Goal: Transaction & Acquisition: Download file/media

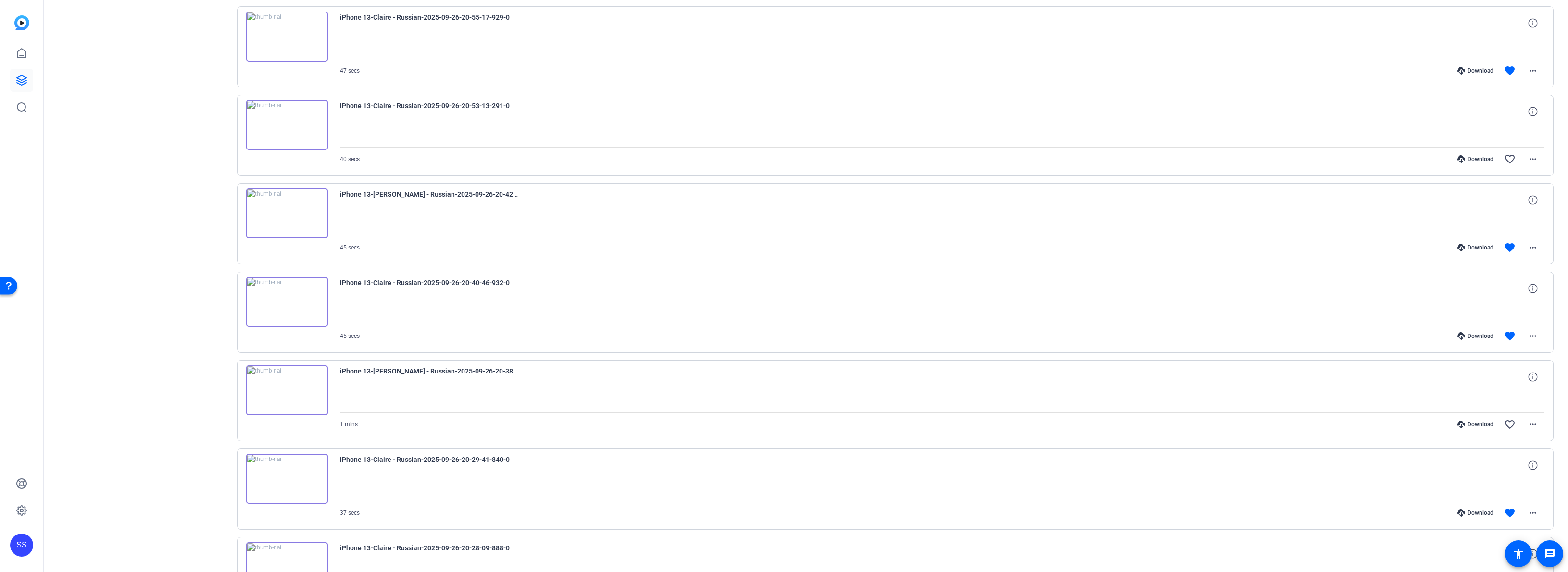
scroll to position [474, 0]
click at [1458, 507] on div "Download favorite more_horiz" at bounding box center [1123, 512] width 844 height 23
click at [1457, 509] on icon at bounding box center [1461, 512] width 8 height 8
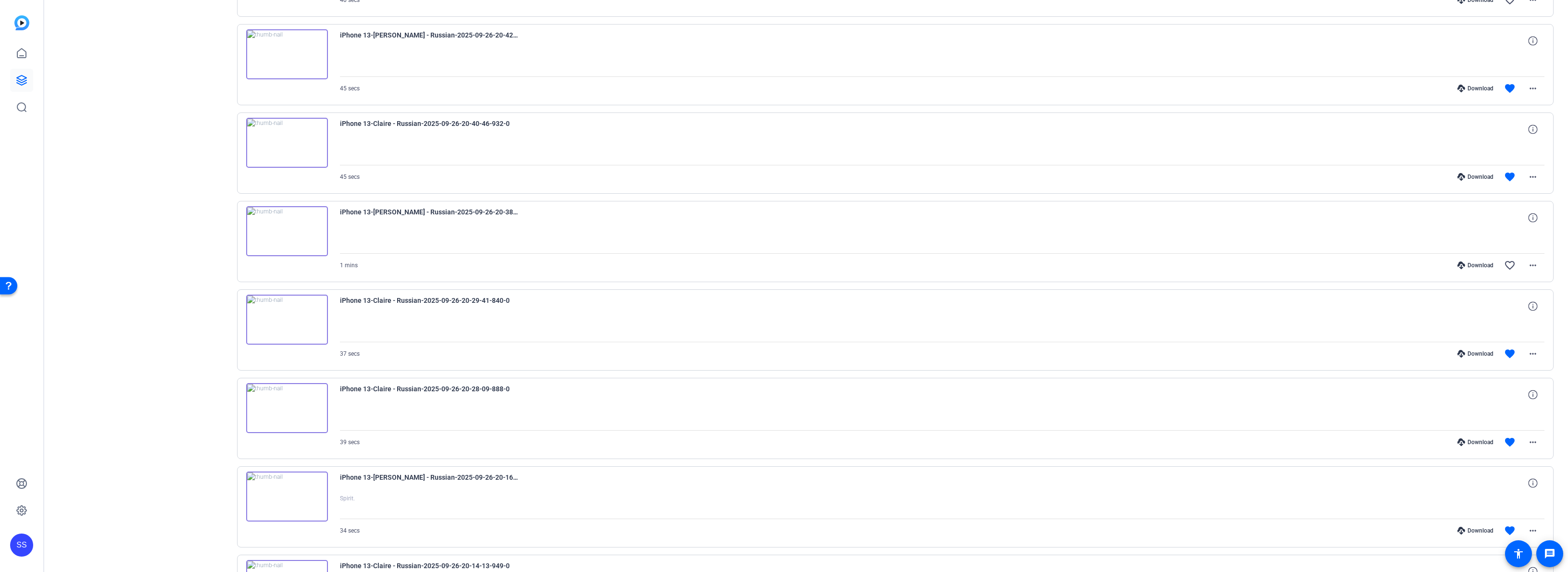
scroll to position [366, 0]
click at [1465, 530] on div "Download" at bounding box center [1475, 531] width 46 height 8
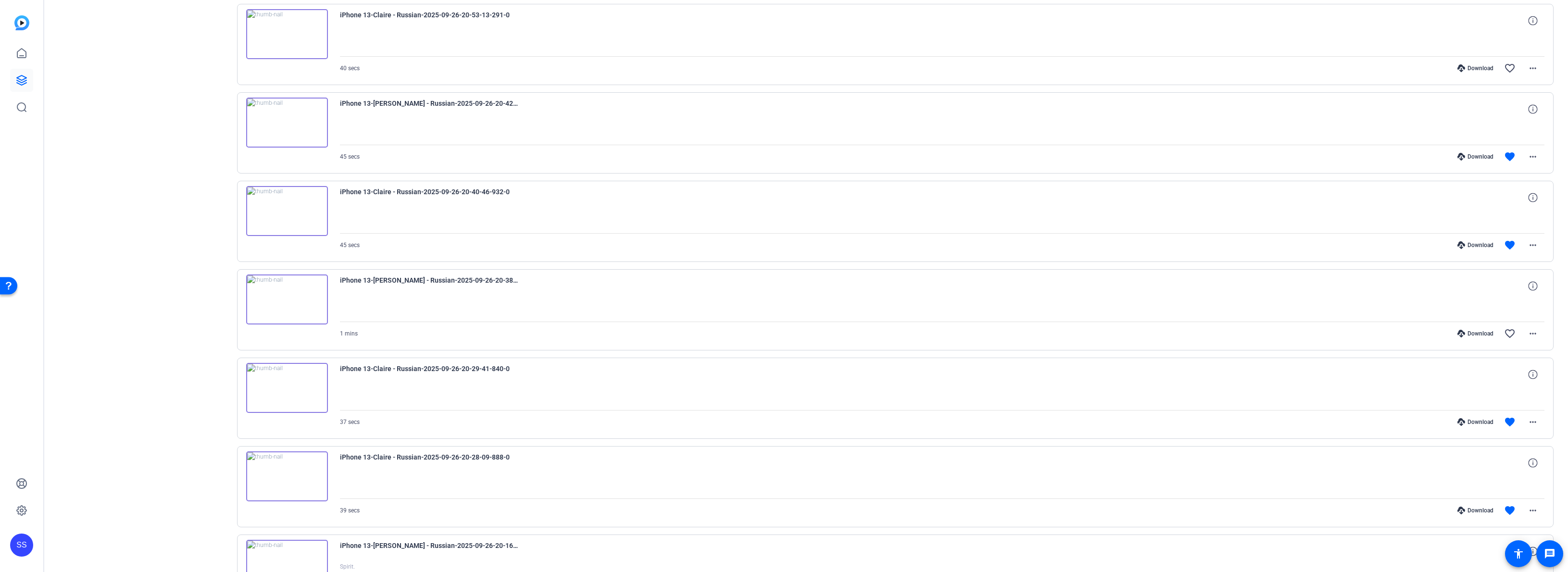
scroll to position [297, 0]
click at [1475, 514] on div "Download" at bounding box center [1475, 512] width 46 height 8
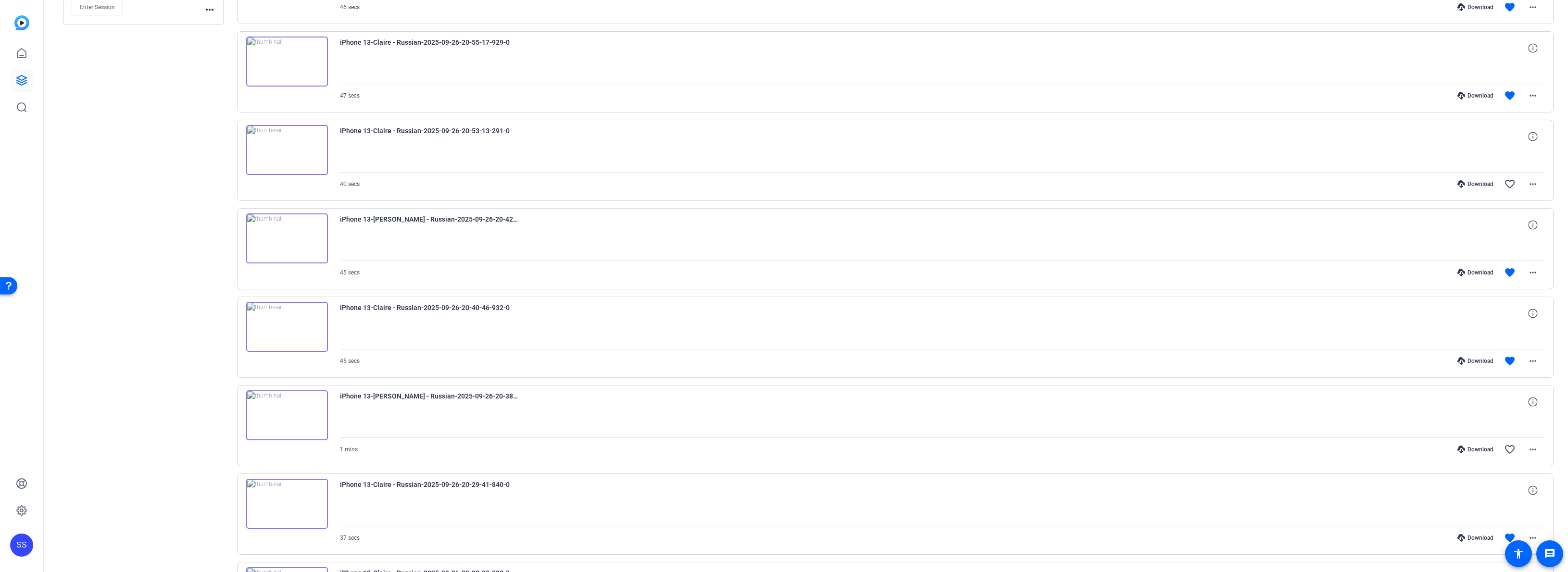
scroll to position [189, 0]
click at [1457, 528] on icon at bounding box center [1461, 531] width 8 height 8
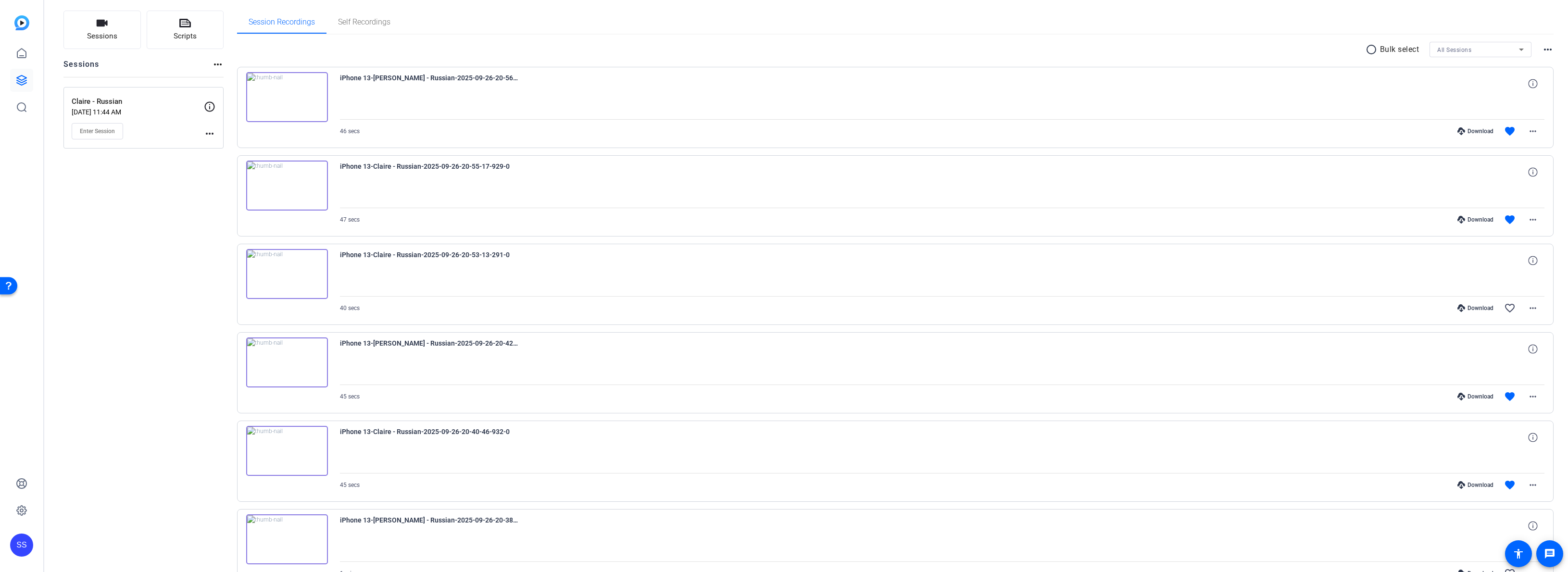
scroll to position [5, 0]
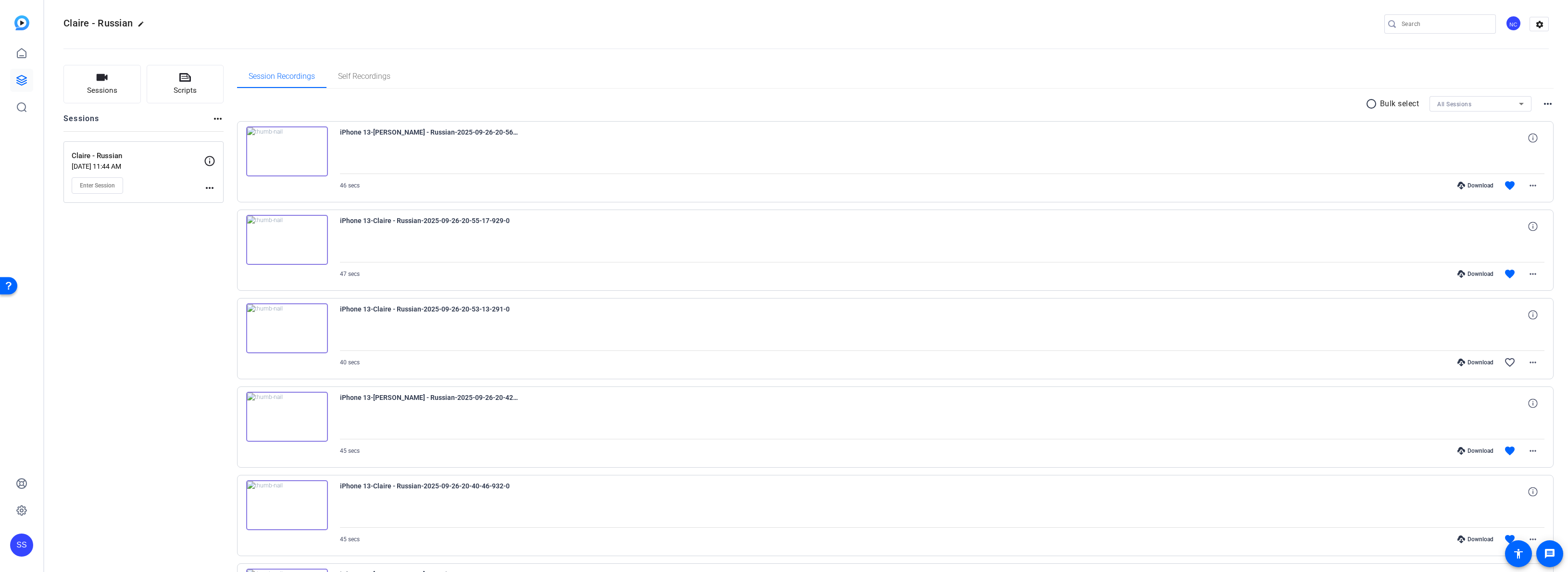
click at [1467, 539] on div "Download" at bounding box center [1475, 539] width 46 height 8
click at [1466, 453] on div "Download" at bounding box center [1475, 456] width 46 height 8
click at [1457, 278] on icon at bounding box center [1461, 279] width 8 height 8
click at [1468, 191] on div "Download" at bounding box center [1475, 190] width 46 height 8
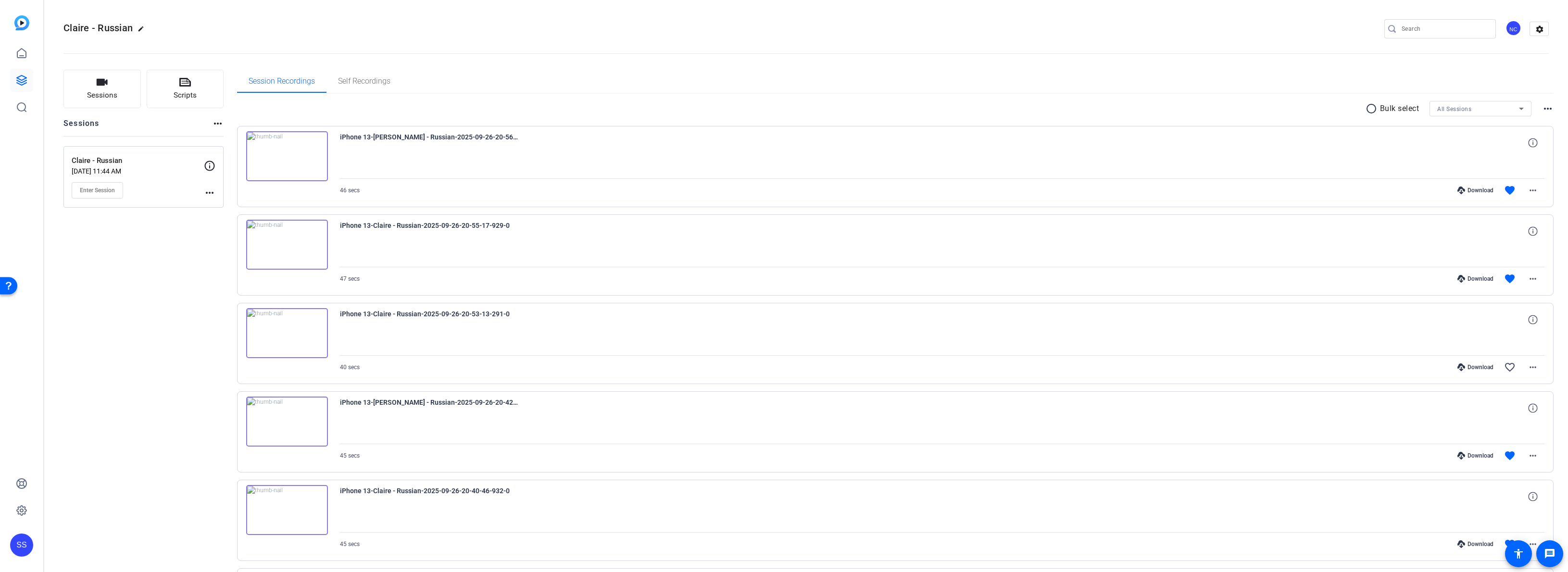
click at [1319, 16] on div "Claire - Russian edit NC settings" at bounding box center [806, 29] width 1485 height 72
